Goal: Information Seeking & Learning: Learn about a topic

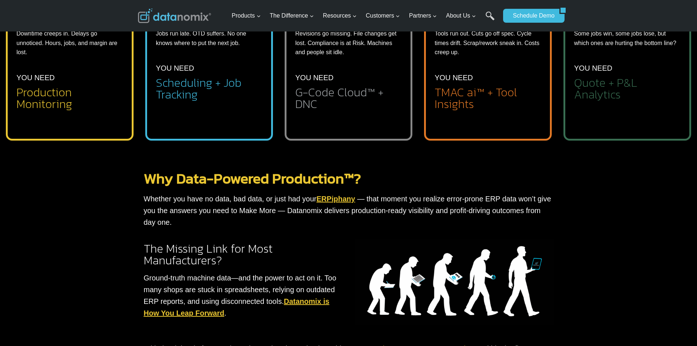
scroll to position [344, 0]
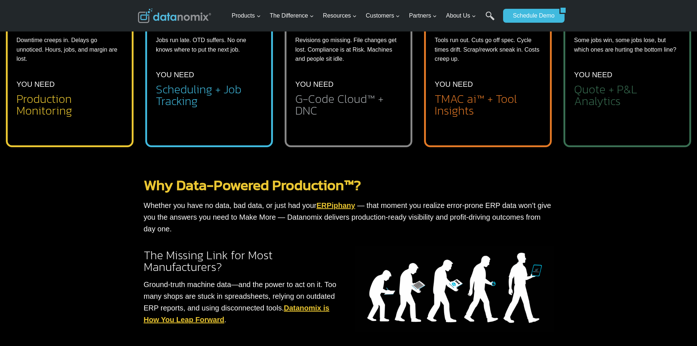
click at [326, 187] on link "Why Data-Powered Production™?" at bounding box center [252, 185] width 217 height 22
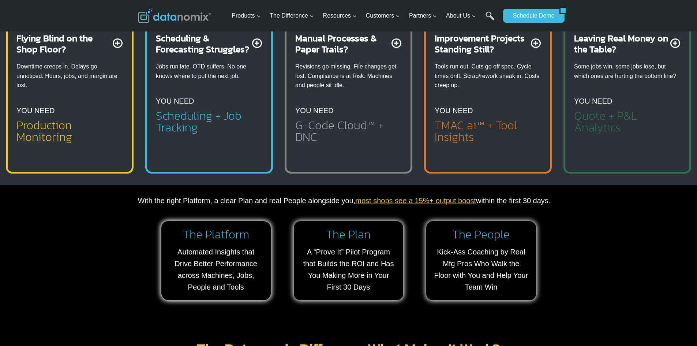
scroll to position [439, 0]
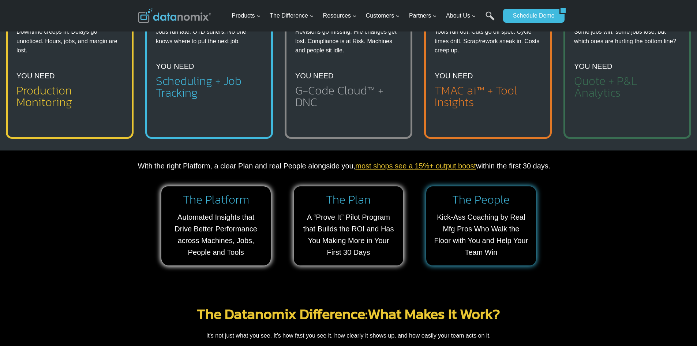
click at [445, 204] on link at bounding box center [480, 225] width 109 height 79
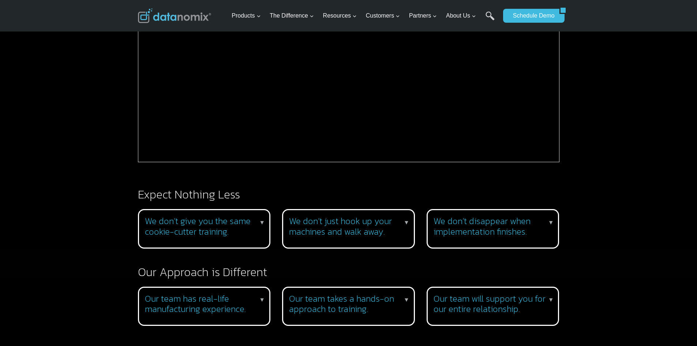
scroll to position [586, 0]
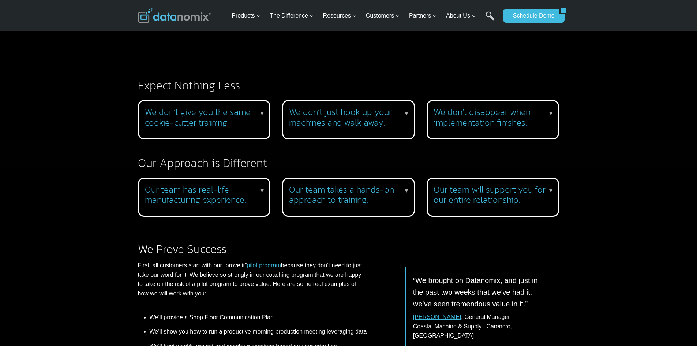
click at [551, 191] on p "▼" at bounding box center [551, 191] width 6 height 10
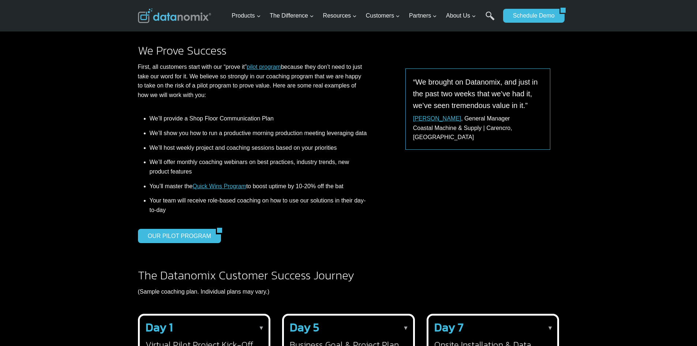
scroll to position [842, 0]
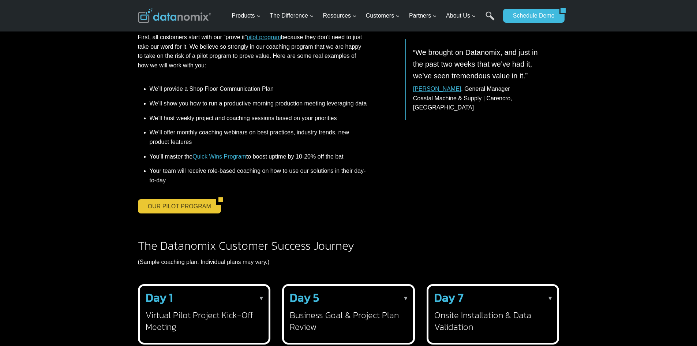
click at [149, 213] on link "OUR PILOT PROGRAM" at bounding box center [177, 206] width 78 height 14
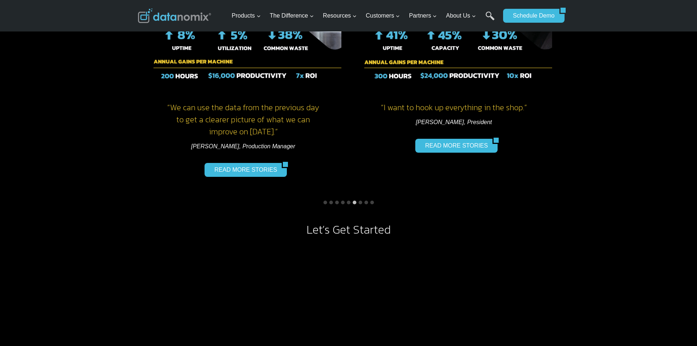
scroll to position [586, 0]
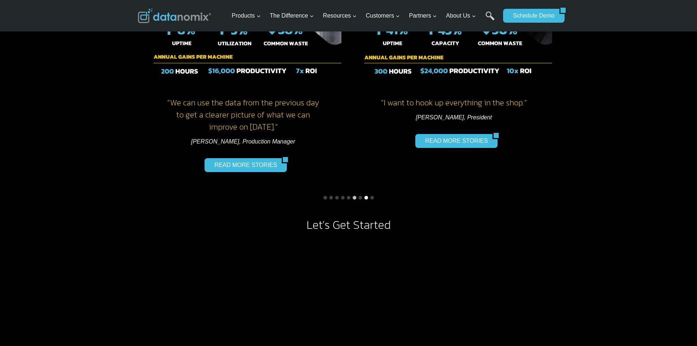
click at [367, 197] on button "Go to slide 8" at bounding box center [367, 198] width 4 height 4
